Goal: Task Accomplishment & Management: Manage account settings

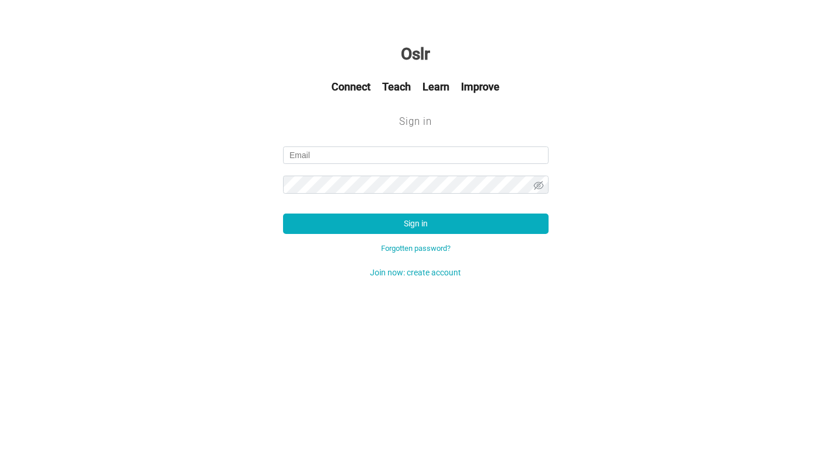
type input "[PERSON_NAME][EMAIL_ADDRESS][DOMAIN_NAME]"
click at [415, 223] on button "Sign in" at bounding box center [415, 224] width 265 height 20
click at [372, 223] on button "Sign in" at bounding box center [415, 224] width 265 height 20
click at [433, 228] on button "Sign in" at bounding box center [415, 224] width 265 height 20
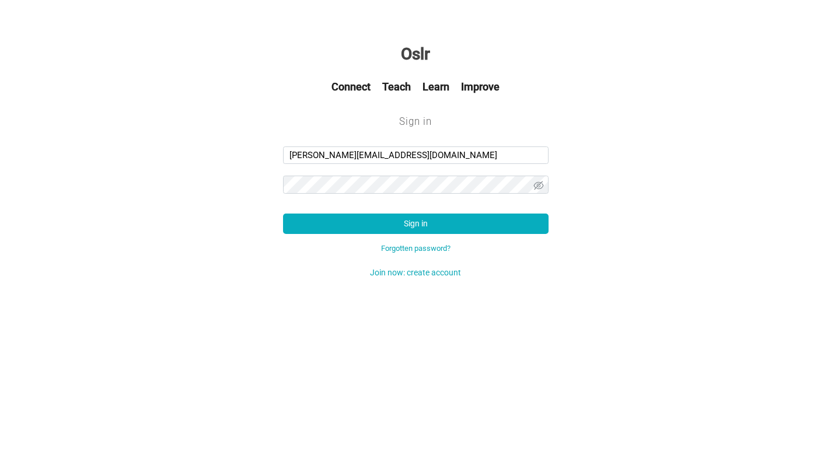
click at [433, 228] on button "Sign in" at bounding box center [415, 224] width 265 height 20
click at [349, 81] on h3 "Connect Teach Learn Improve" at bounding box center [415, 86] width 831 height 13
click at [419, 88] on h3 "Connect Teach Learn Improve" at bounding box center [415, 86] width 831 height 13
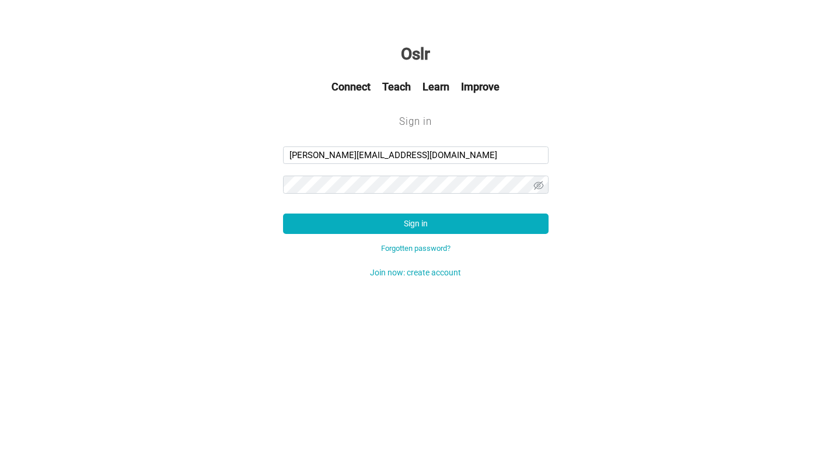
click at [482, 90] on h3 "Connect Teach Learn Improve" at bounding box center [415, 86] width 831 height 13
